Goal: Task Accomplishment & Management: Use online tool/utility

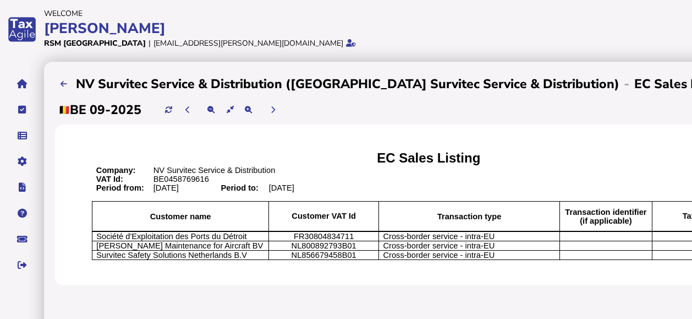
click at [30, 29] on div "app logo" at bounding box center [22, 29] width 44 height 59
drag, startPoint x: 23, startPoint y: 68, endPoint x: 26, endPoint y: 81, distance: 14.2
click at [26, 84] on icon "navigate application pages" at bounding box center [22, 84] width 10 height 1
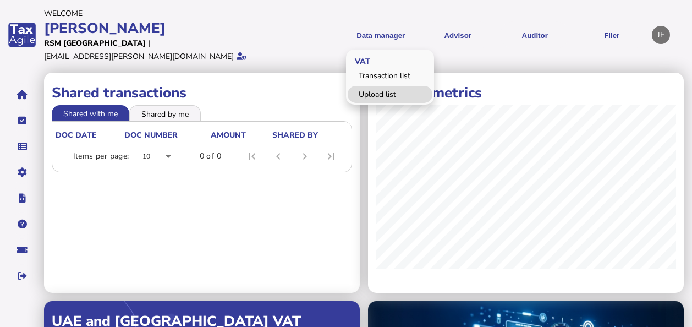
click at [392, 86] on link "Upload list" at bounding box center [390, 94] width 85 height 17
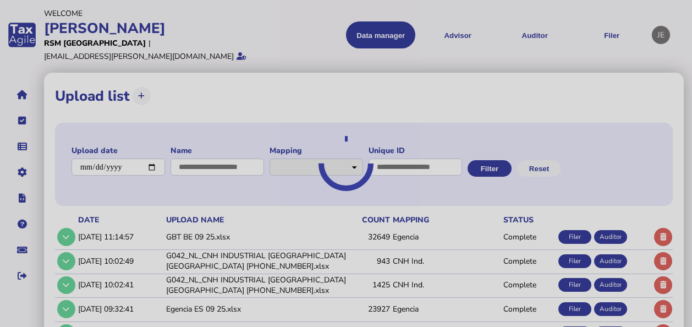
select select "**********"
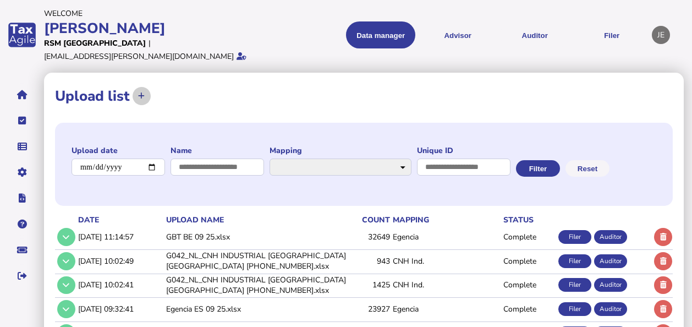
click at [141, 92] on icon at bounding box center [141, 95] width 7 height 7
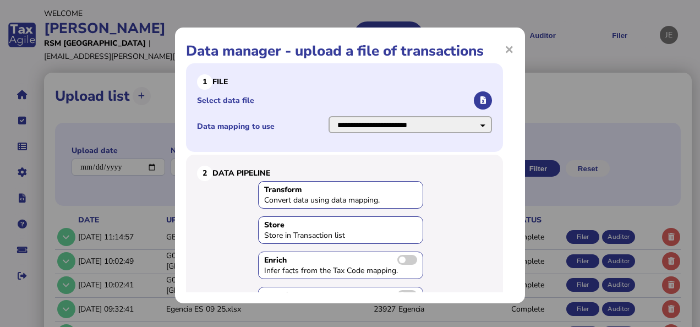
click at [466, 123] on select "**********" at bounding box center [410, 124] width 163 height 17
select select "**********"
click at [329, 116] on select "**********" at bounding box center [410, 124] width 163 height 17
click at [474, 100] on button "button" at bounding box center [483, 100] width 18 height 18
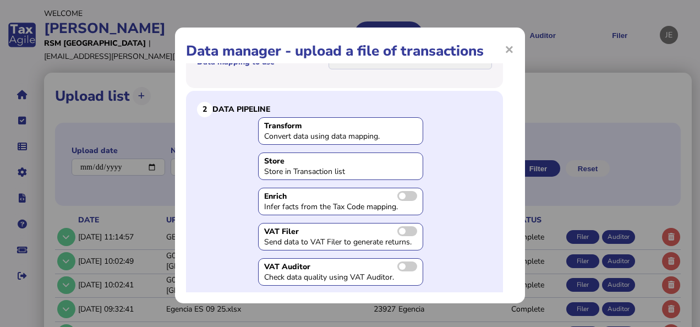
scroll to position [100, 0]
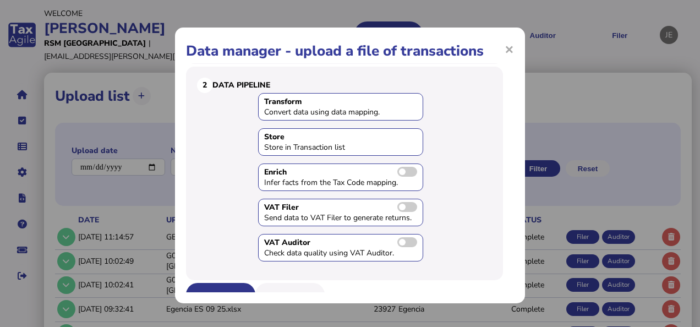
click at [208, 283] on button "Upload" at bounding box center [220, 294] width 69 height 23
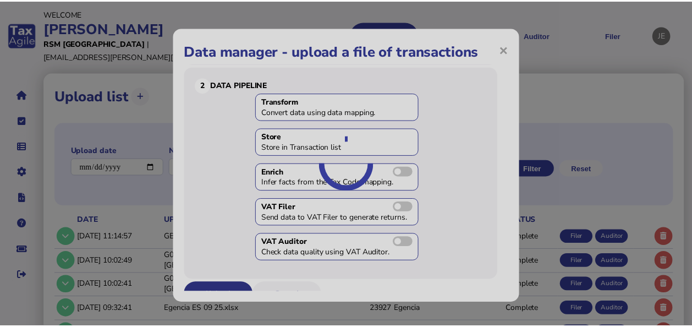
scroll to position [0, 0]
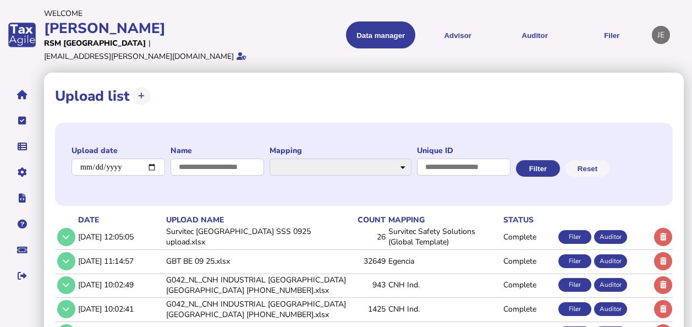
click at [418, 248] on td "Survitec Safety Solutions (Global Template)" at bounding box center [443, 237] width 115 height 23
click at [123, 246] on td "14/10/2025, 12:05:05" at bounding box center [120, 237] width 88 height 23
click at [411, 248] on td "Survitec Safety Solutions (Global Template)" at bounding box center [443, 237] width 115 height 23
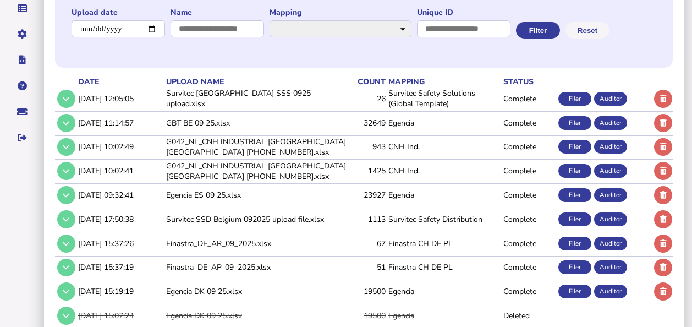
scroll to position [141, 0]
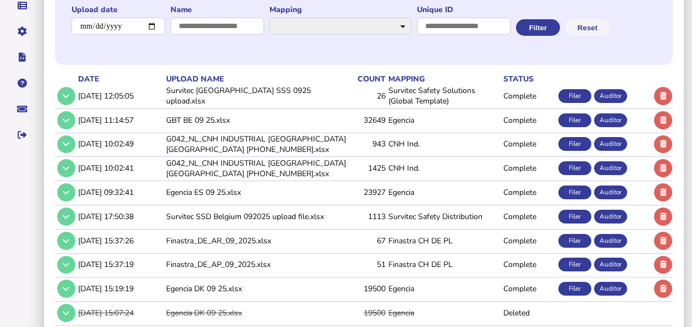
click at [515, 107] on td "Complete" at bounding box center [528, 96] width 55 height 23
click at [367, 107] on td "26" at bounding box center [369, 96] width 34 height 23
click at [63, 100] on icon at bounding box center [66, 95] width 7 height 7
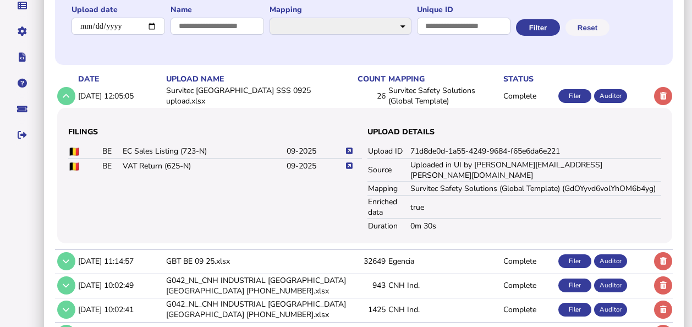
click at [350, 155] on icon at bounding box center [349, 151] width 7 height 7
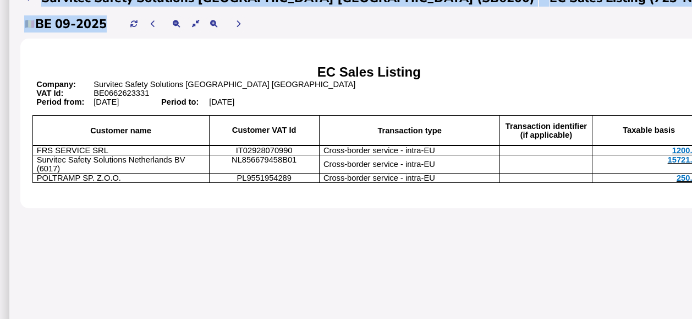
scroll to position [86, 0]
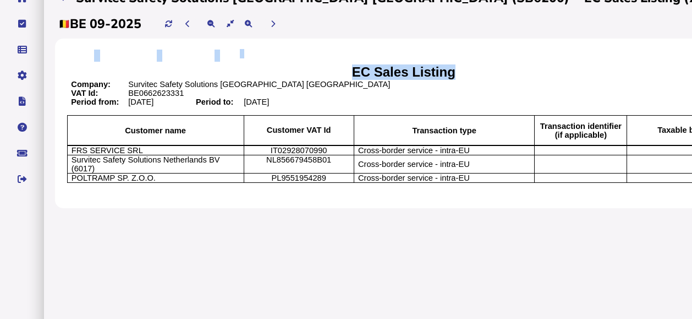
drag, startPoint x: 351, startPoint y: 177, endPoint x: 70, endPoint y: 85, distance: 295.0
click at [70, 85] on div "EC Sales Listing Company: Survitec Safety Solutions Belgium NV VAT Id: BE066262…" at bounding box center [404, 124] width 698 height 170
copy table "EC Sales Listing"
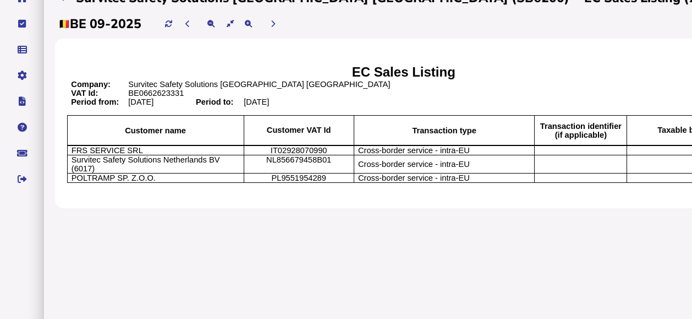
click at [617, 208] on div "EC Sales Listing Company: Survitec Safety Solutions Belgium NV VAT Id: BE066262…" at bounding box center [404, 124] width 698 height 170
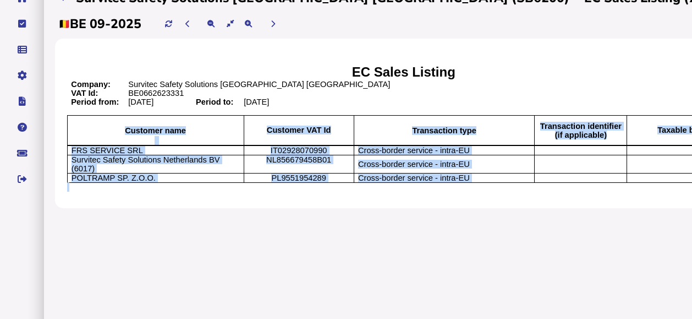
drag, startPoint x: 603, startPoint y: 196, endPoint x: 70, endPoint y: 135, distance: 535.7
click at [70, 135] on div "EC Sales Listing Company: Survitec Safety Solutions Belgium NV VAT Id: BE066262…" at bounding box center [404, 124] width 698 height 170
copy div "Customer name Customer VAT Id Transaction type Transaction identifier (if appli…"
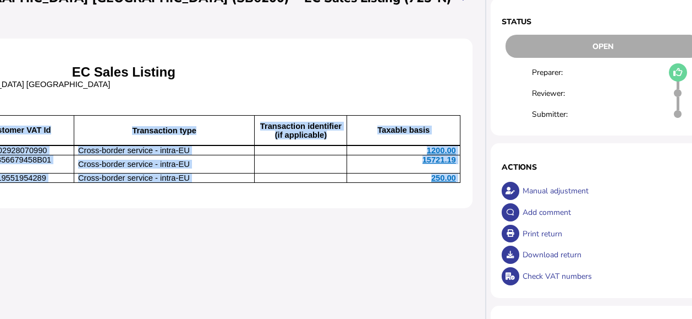
scroll to position [86, 317]
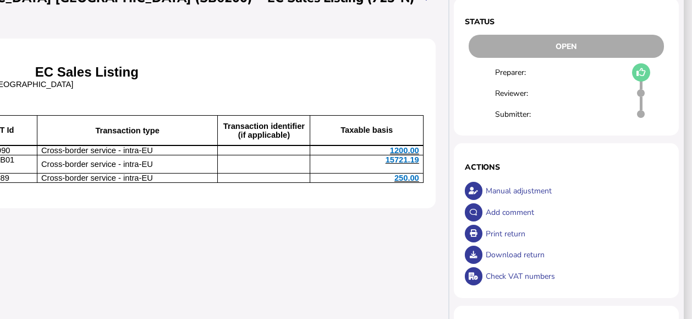
click at [513, 231] on div "Print return" at bounding box center [575, 233] width 185 height 21
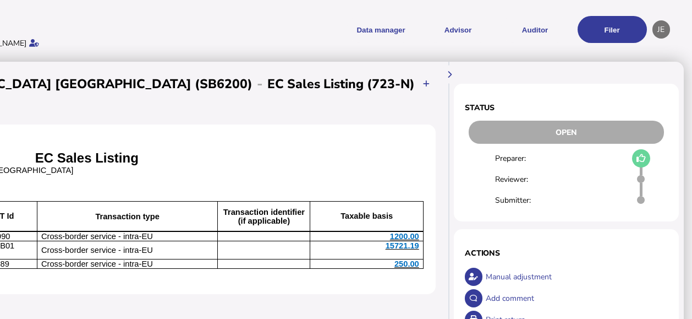
scroll to position [188, 317]
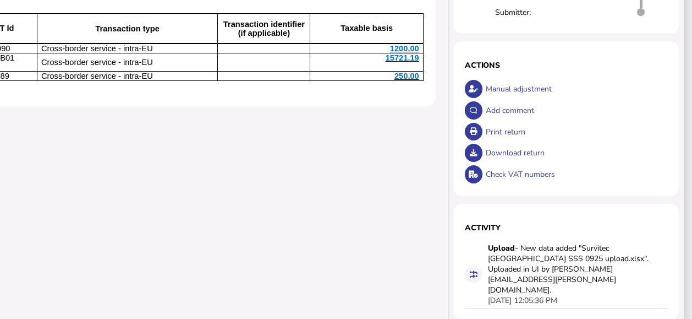
click at [634, 121] on div "Print return" at bounding box center [575, 131] width 185 height 21
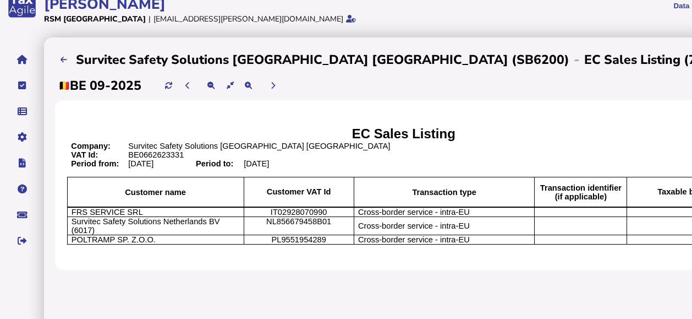
scroll to position [20, 0]
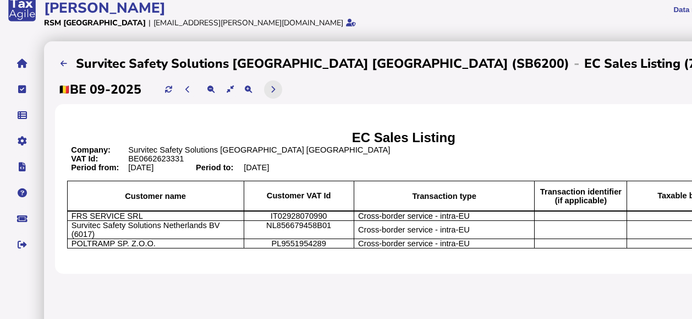
click at [280, 87] on button at bounding box center [273, 89] width 18 height 18
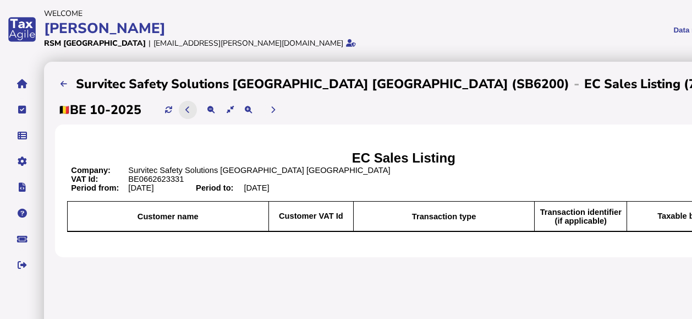
click at [189, 108] on icon at bounding box center [187, 109] width 4 height 7
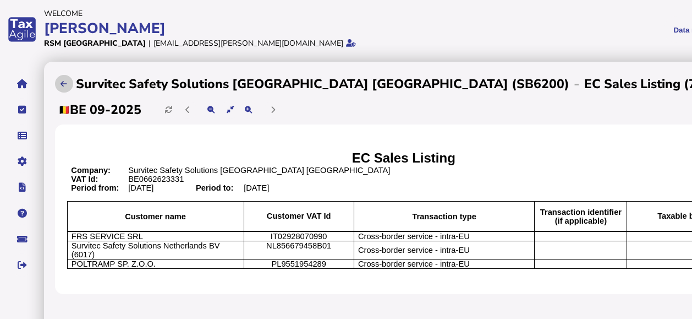
click at [65, 87] on icon at bounding box center [64, 83] width 7 height 7
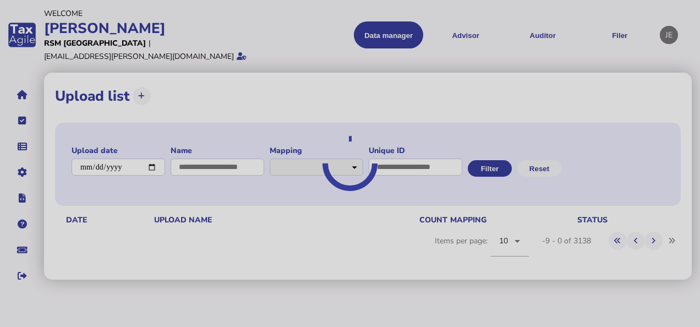
select select "**********"
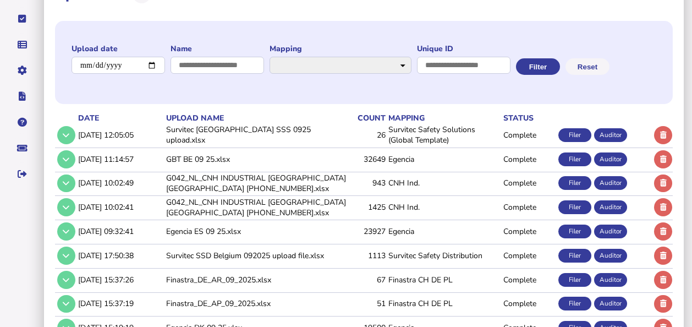
scroll to position [102, 0]
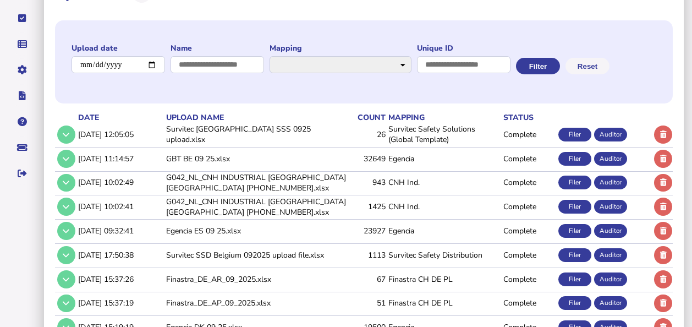
click at [322, 146] on td "Survitec Belgium SSS 0925 upload.xlsx" at bounding box center [258, 134] width 188 height 23
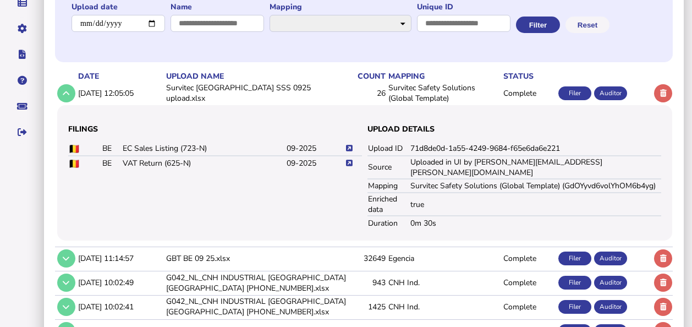
scroll to position [144, 0]
click at [349, 166] on icon at bounding box center [349, 162] width 7 height 7
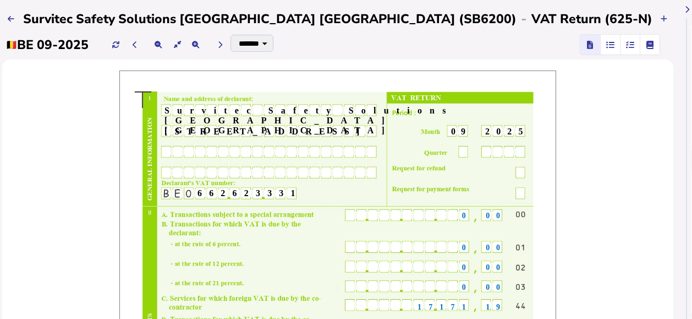
scroll to position [65, 52]
click at [607, 45] on icon "button" at bounding box center [611, 45] width 8 height 1
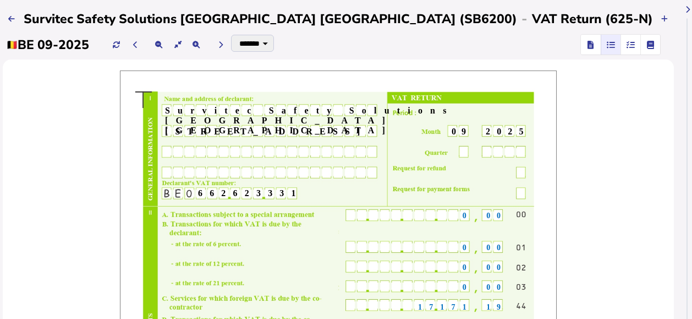
click at [607, 45] on icon "button" at bounding box center [611, 45] width 8 height 1
click at [626, 45] on icon "button" at bounding box center [630, 45] width 8 height 1
click at [583, 43] on span "button" at bounding box center [591, 45] width 16 height 20
click at [607, 45] on icon "button" at bounding box center [611, 45] width 8 height 1
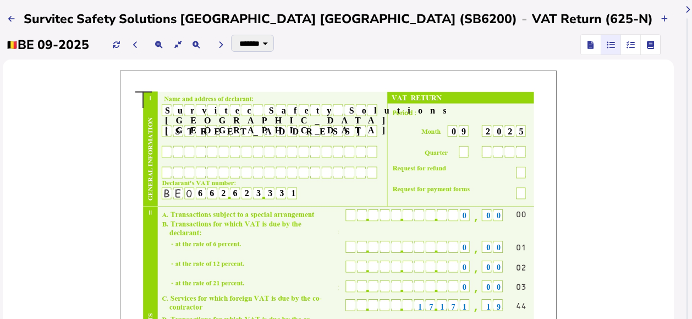
click at [642, 39] on span "button" at bounding box center [651, 45] width 18 height 20
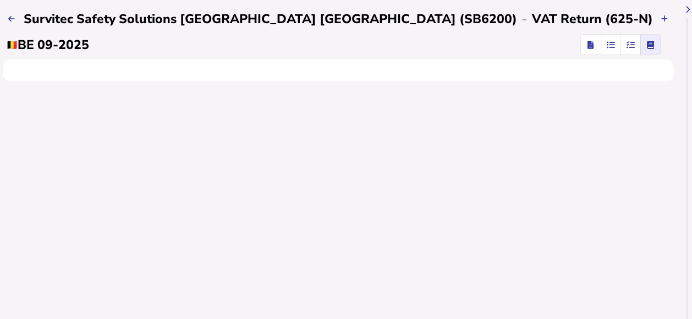
click at [621, 40] on span "button" at bounding box center [630, 45] width 18 height 20
click at [583, 46] on span "button" at bounding box center [591, 45] width 16 height 20
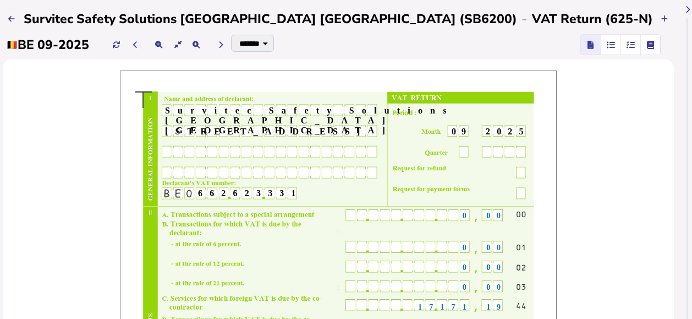
click at [602, 51] on span "button" at bounding box center [611, 45] width 18 height 20
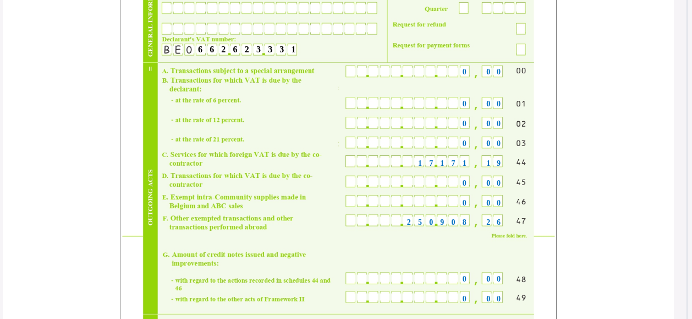
scroll to position [0, 52]
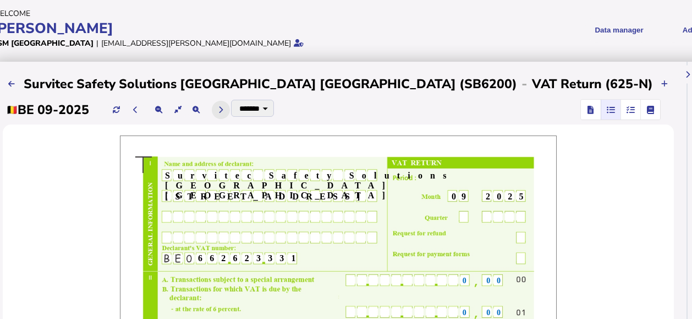
click at [221, 111] on icon at bounding box center [221, 109] width 4 height 7
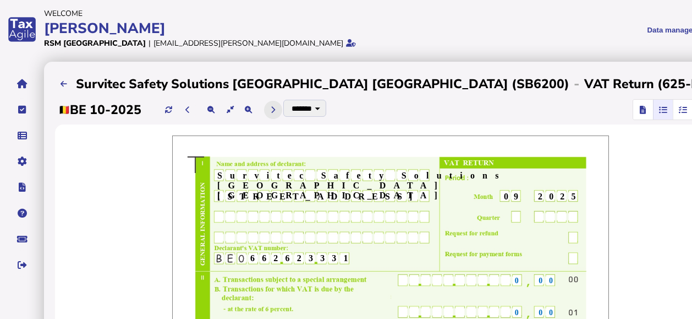
click at [275, 109] on icon at bounding box center [273, 109] width 4 height 7
click at [189, 112] on icon at bounding box center [187, 109] width 4 height 7
click at [654, 117] on span "button" at bounding box center [663, 110] width 18 height 20
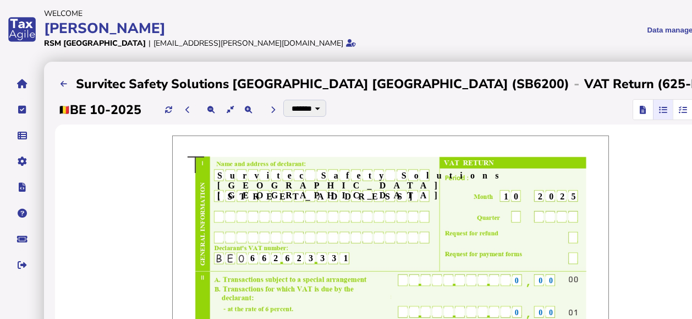
click at [674, 111] on span "button" at bounding box center [683, 110] width 18 height 20
click at [192, 114] on button at bounding box center [188, 110] width 18 height 18
click at [654, 114] on span "button" at bounding box center [663, 110] width 18 height 20
click at [635, 113] on span "button" at bounding box center [643, 110] width 16 height 20
click at [659, 110] on icon "button" at bounding box center [663, 110] width 8 height 1
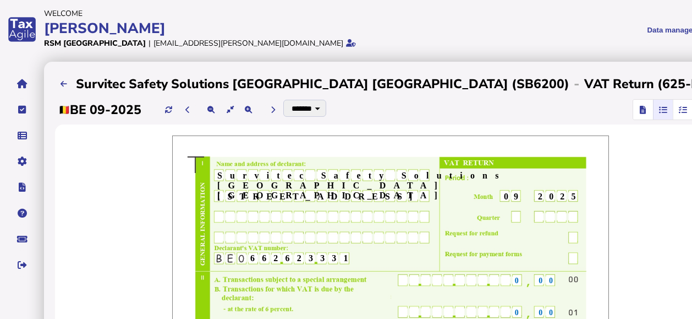
click at [679, 110] on icon "button" at bounding box center [683, 110] width 8 height 1
click at [692, 110] on icon "button" at bounding box center [703, 110] width 8 height 1
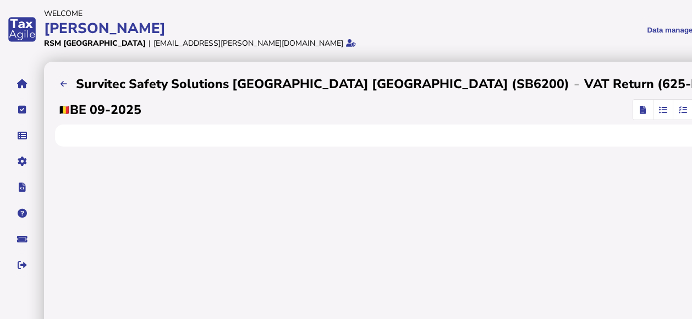
click at [654, 116] on span "button" at bounding box center [663, 110] width 18 height 20
click at [674, 114] on span "button" at bounding box center [683, 110] width 18 height 20
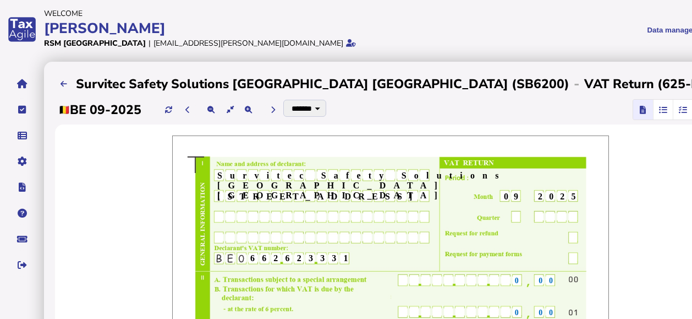
click at [679, 110] on icon "button" at bounding box center [683, 110] width 8 height 1
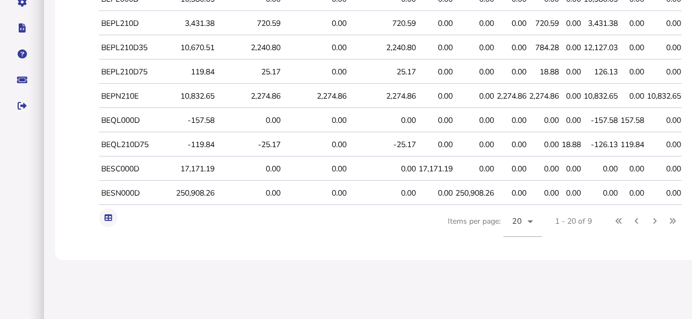
scroll to position [160, 0]
click at [99, 220] on button at bounding box center [108, 217] width 18 height 18
